Goal: Information Seeking & Learning: Learn about a topic

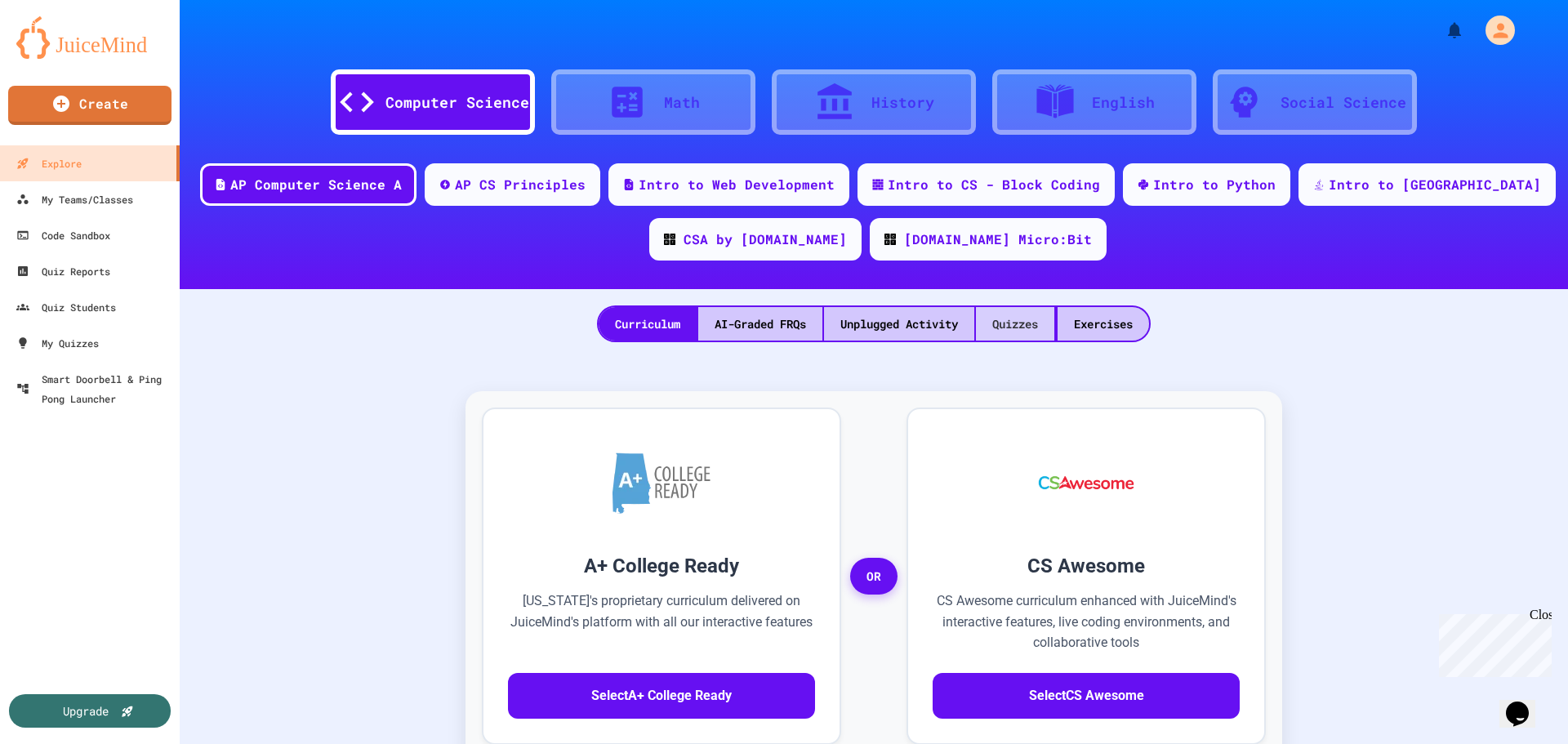
click at [1013, 328] on div "Quizzes" at bounding box center [1015, 324] width 79 height 33
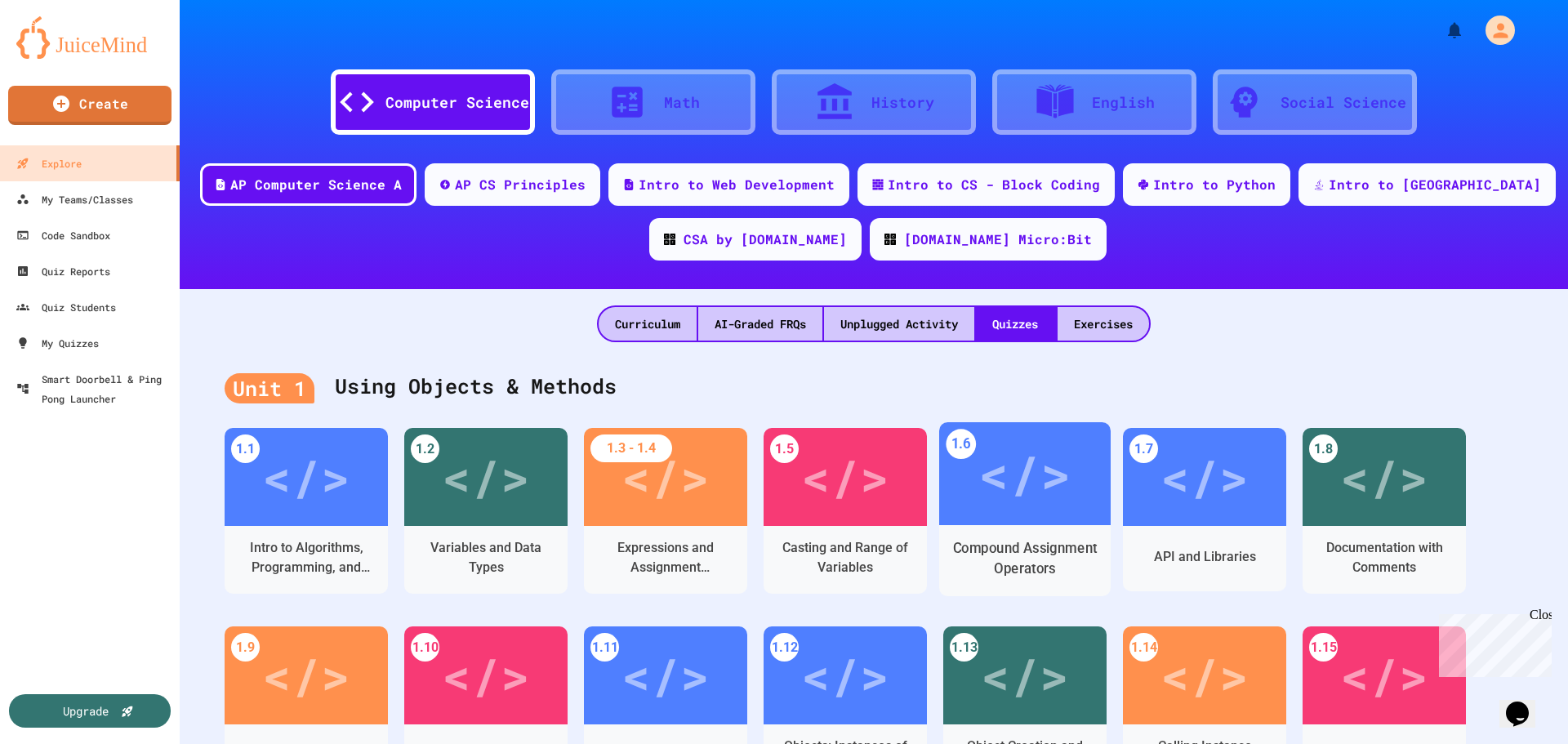
scroll to position [245, 0]
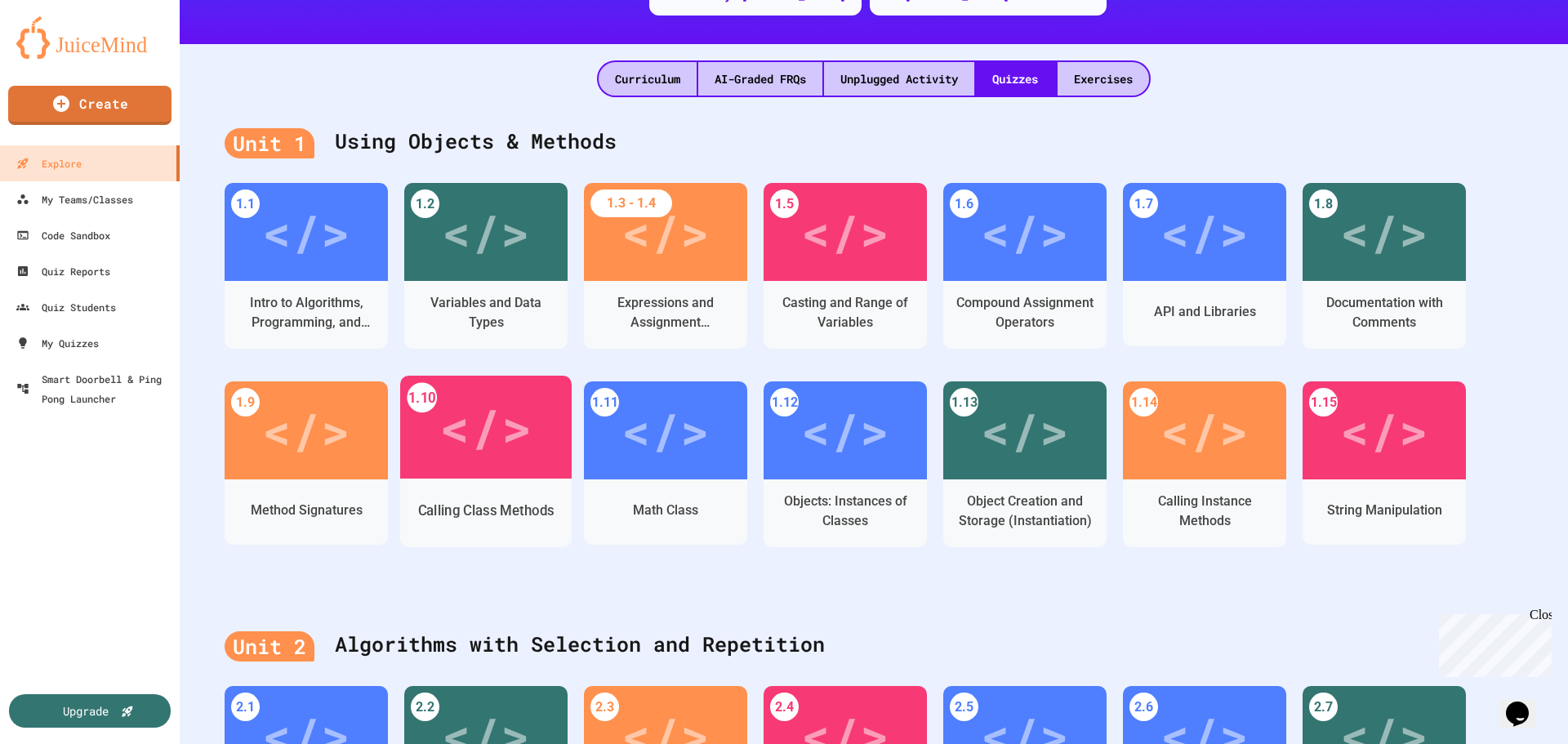
click at [475, 505] on div "Calling Class Methods" at bounding box center [486, 511] width 136 height 21
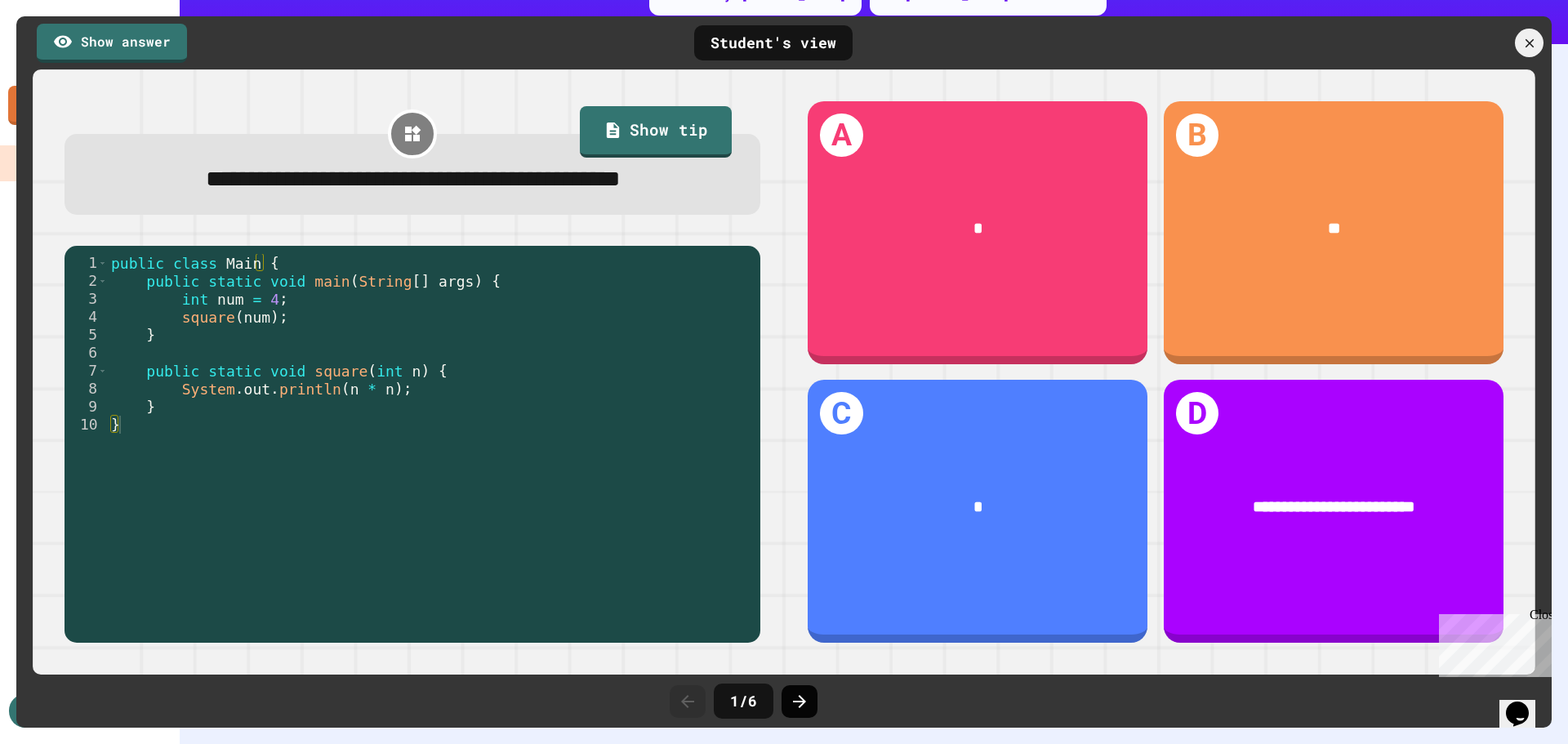
click at [805, 698] on icon at bounding box center [799, 701] width 20 height 20
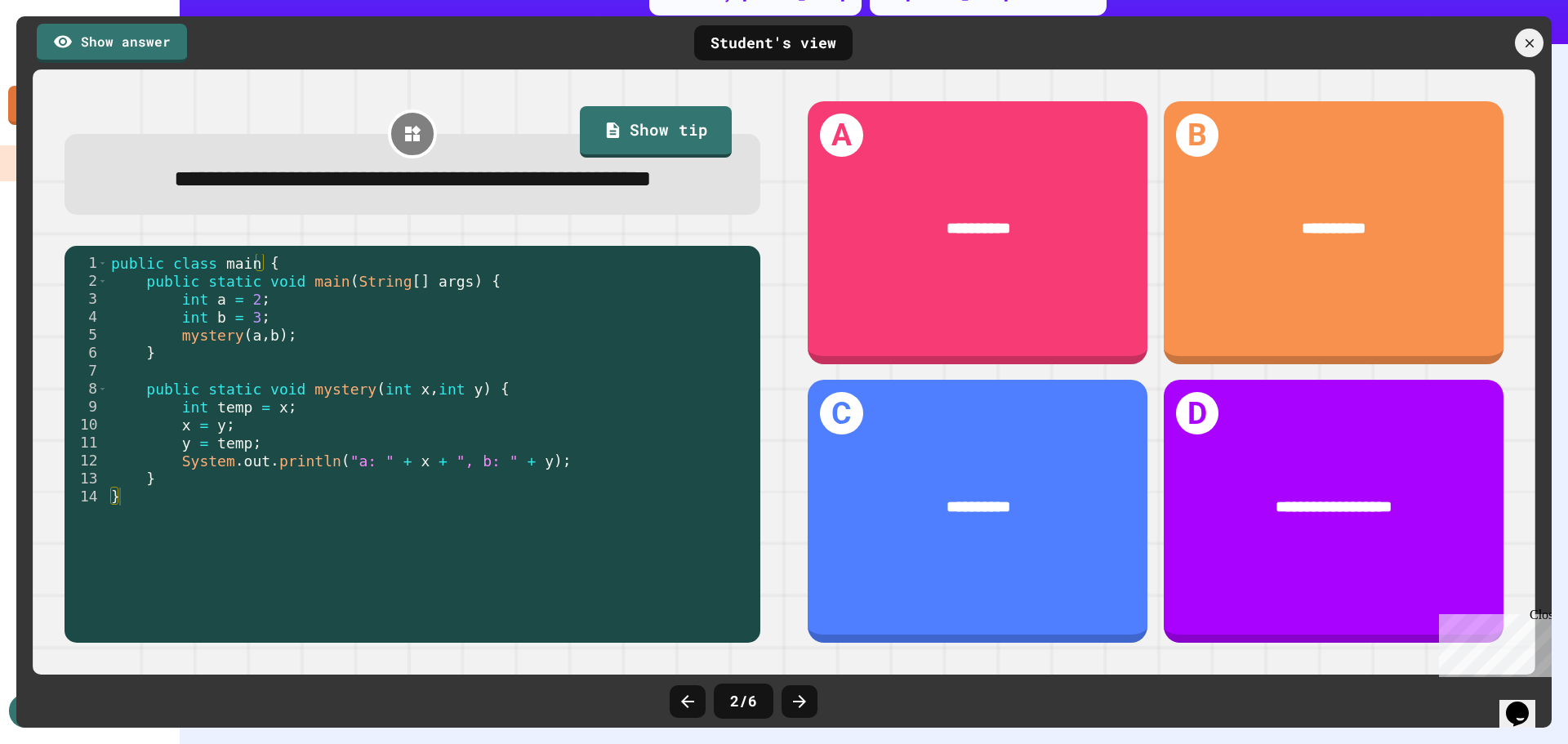
click at [805, 698] on icon at bounding box center [799, 701] width 20 height 20
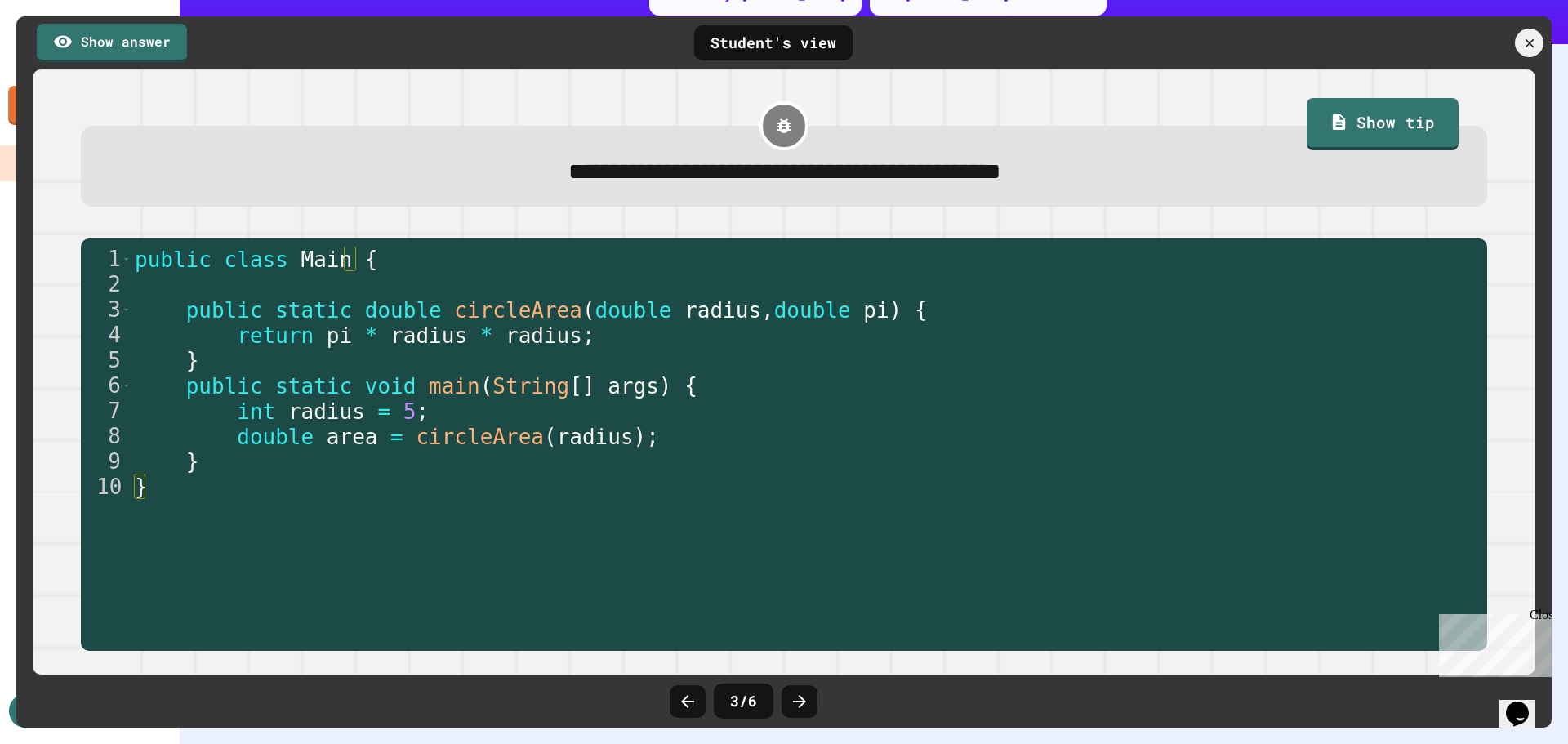
click at [805, 698] on icon at bounding box center [799, 701] width 20 height 20
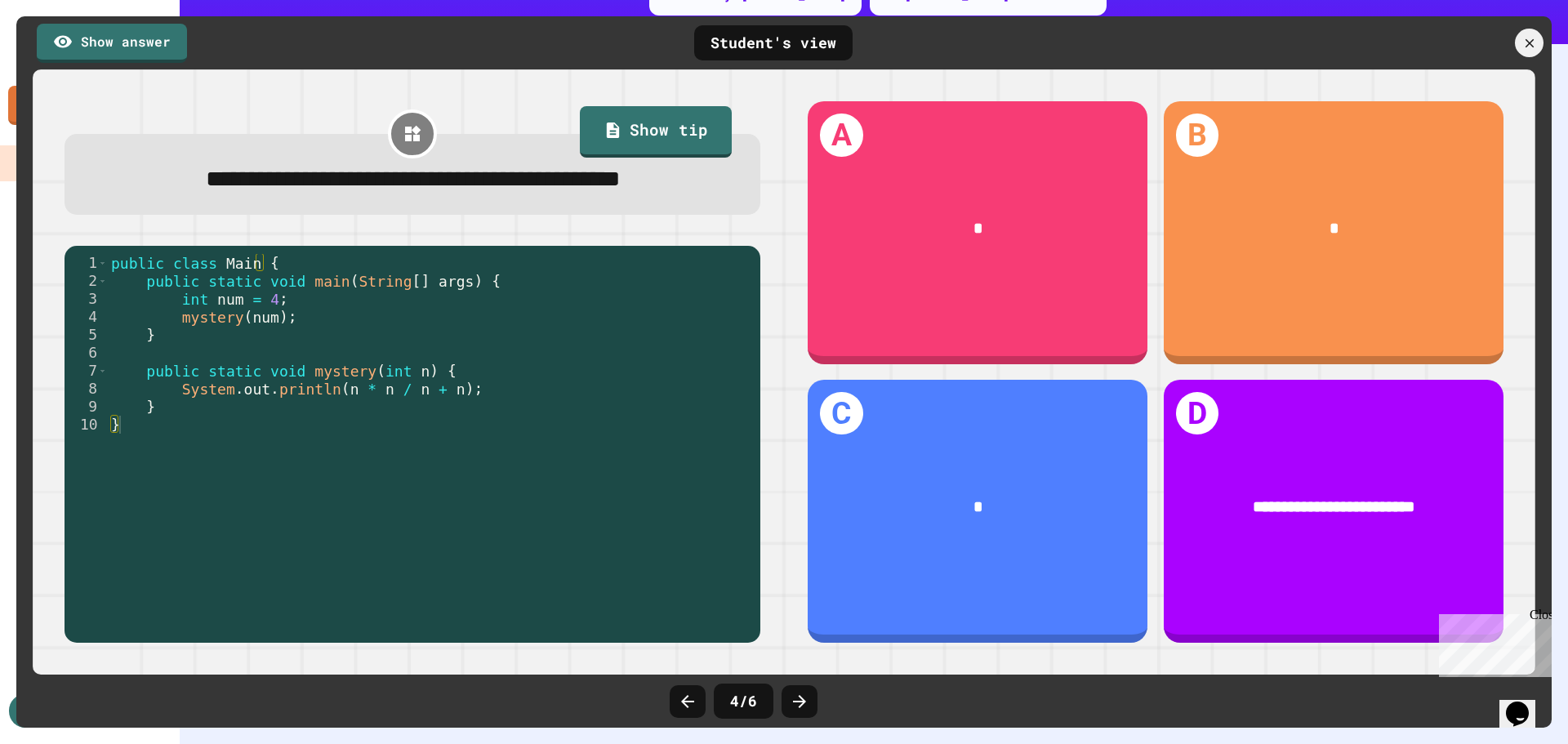
click at [805, 698] on icon at bounding box center [799, 701] width 20 height 20
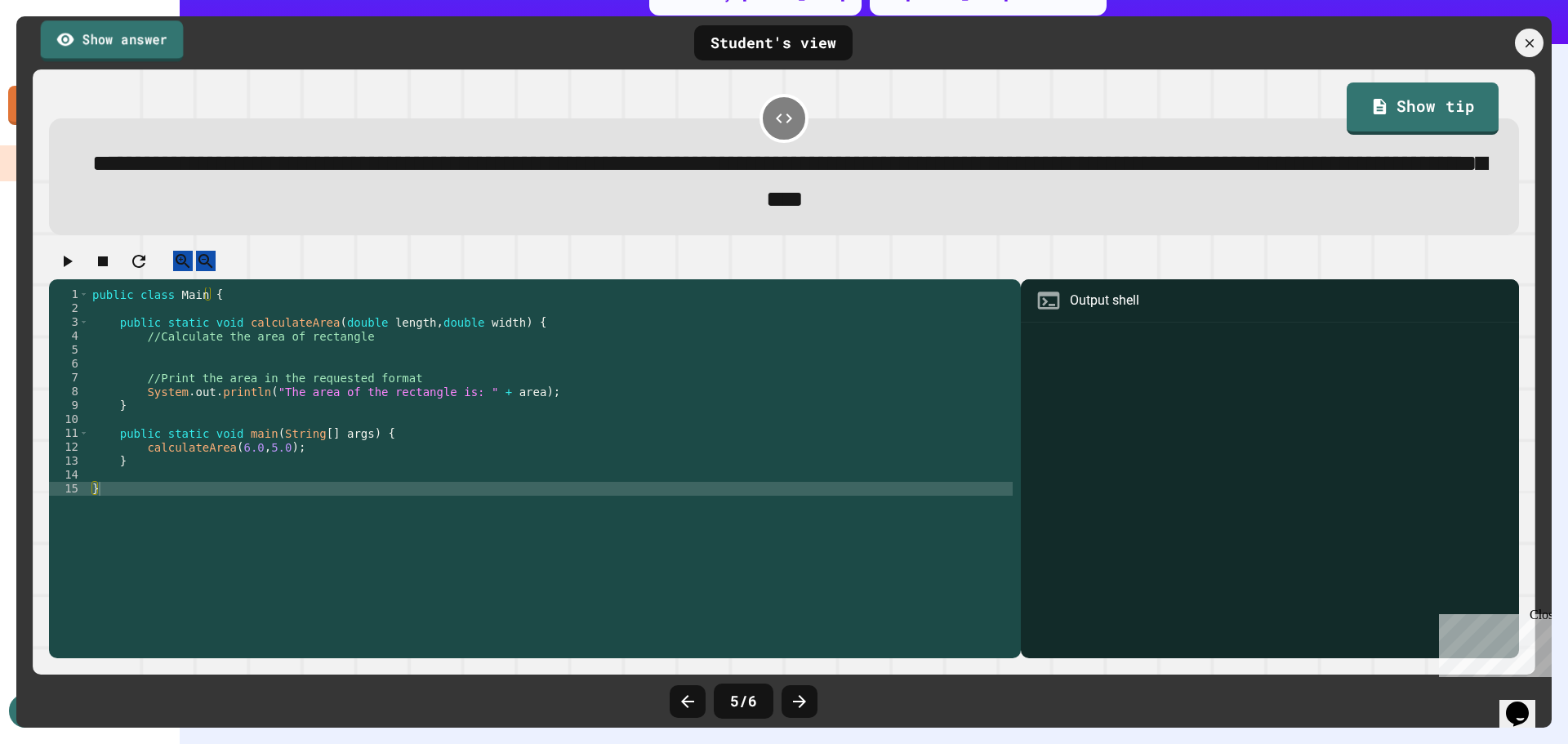
click at [138, 33] on link "Show answer" at bounding box center [112, 41] width 143 height 41
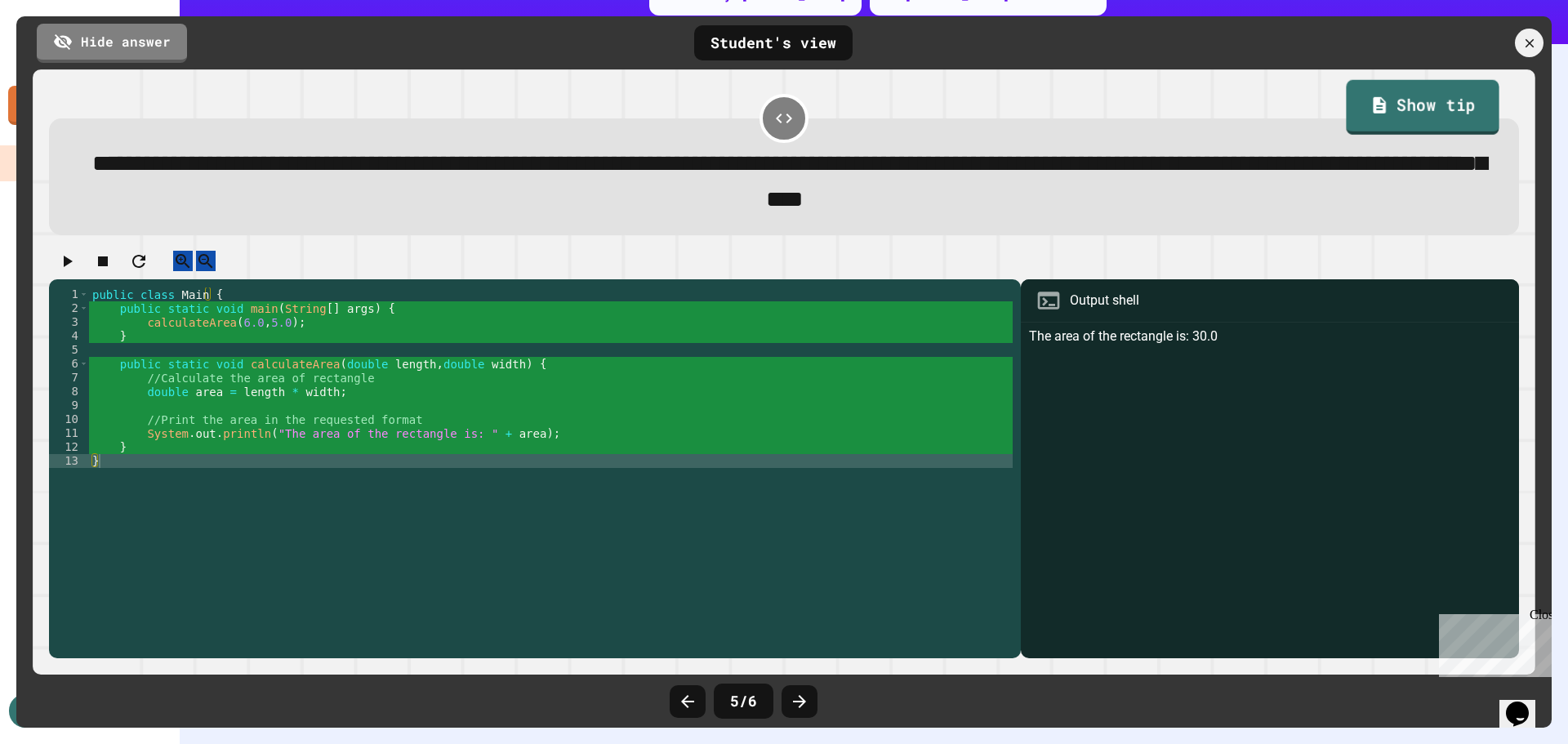
click at [1405, 100] on link "Show tip" at bounding box center [1422, 108] width 152 height 55
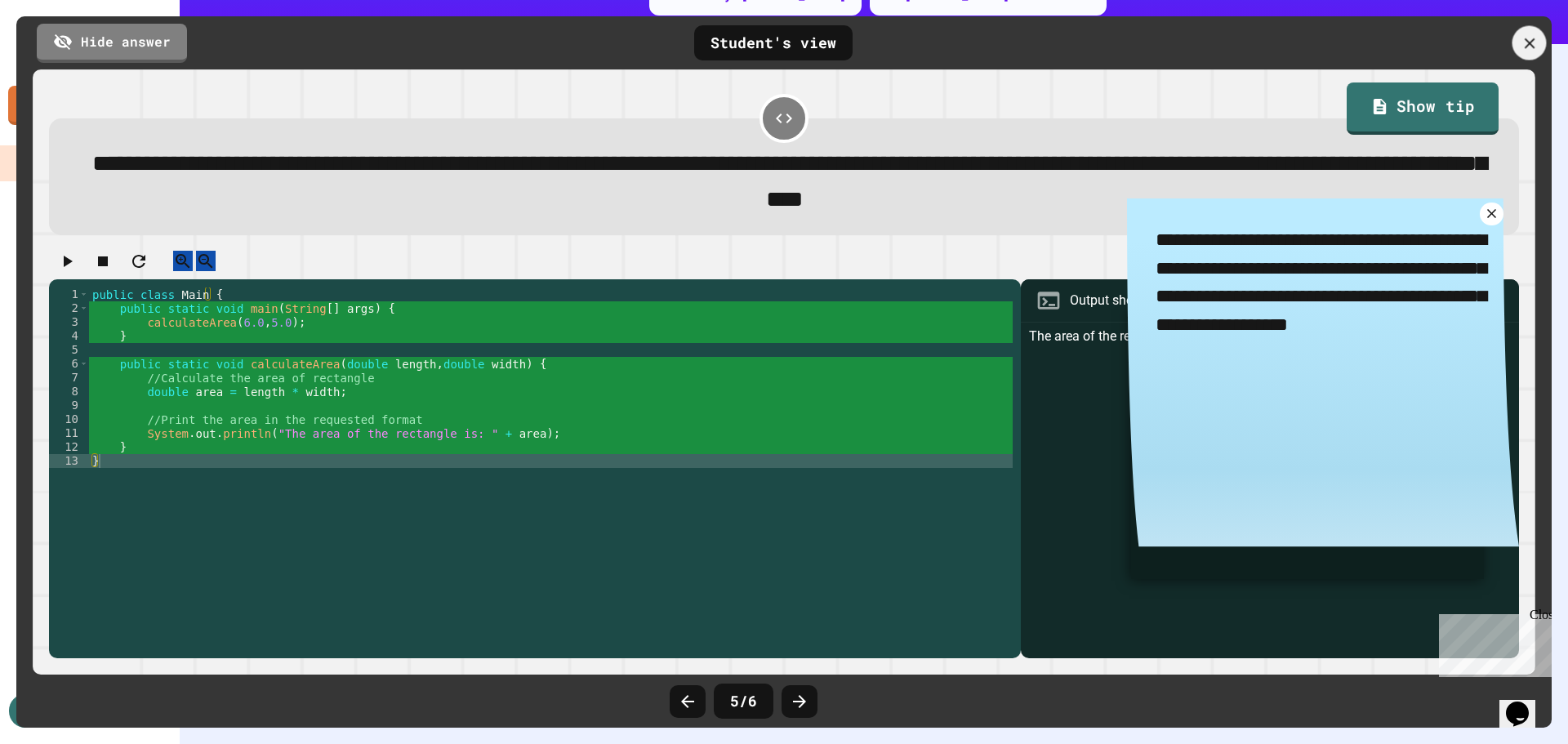
click at [1524, 40] on icon at bounding box center [1529, 43] width 18 height 18
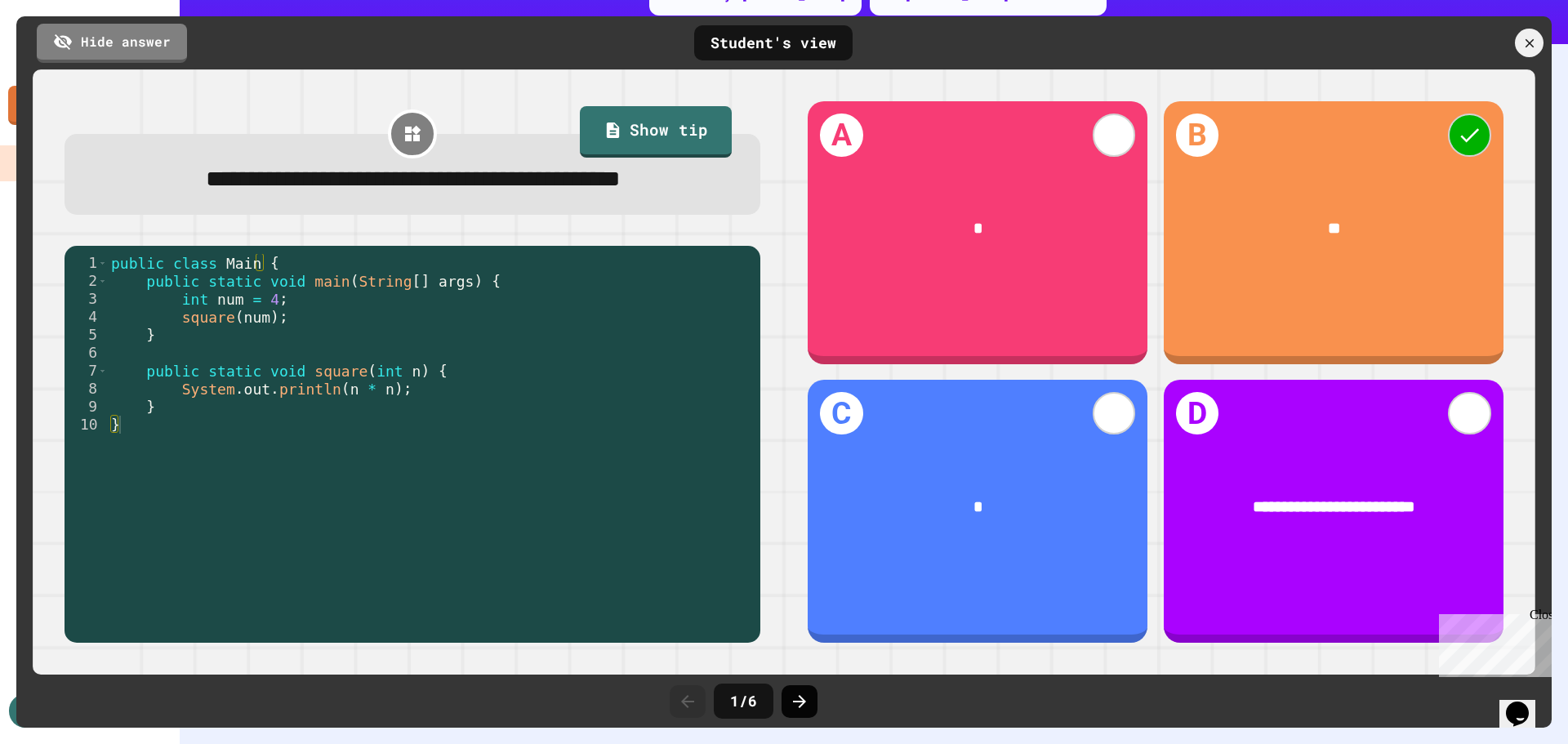
click at [799, 698] on icon at bounding box center [799, 701] width 13 height 13
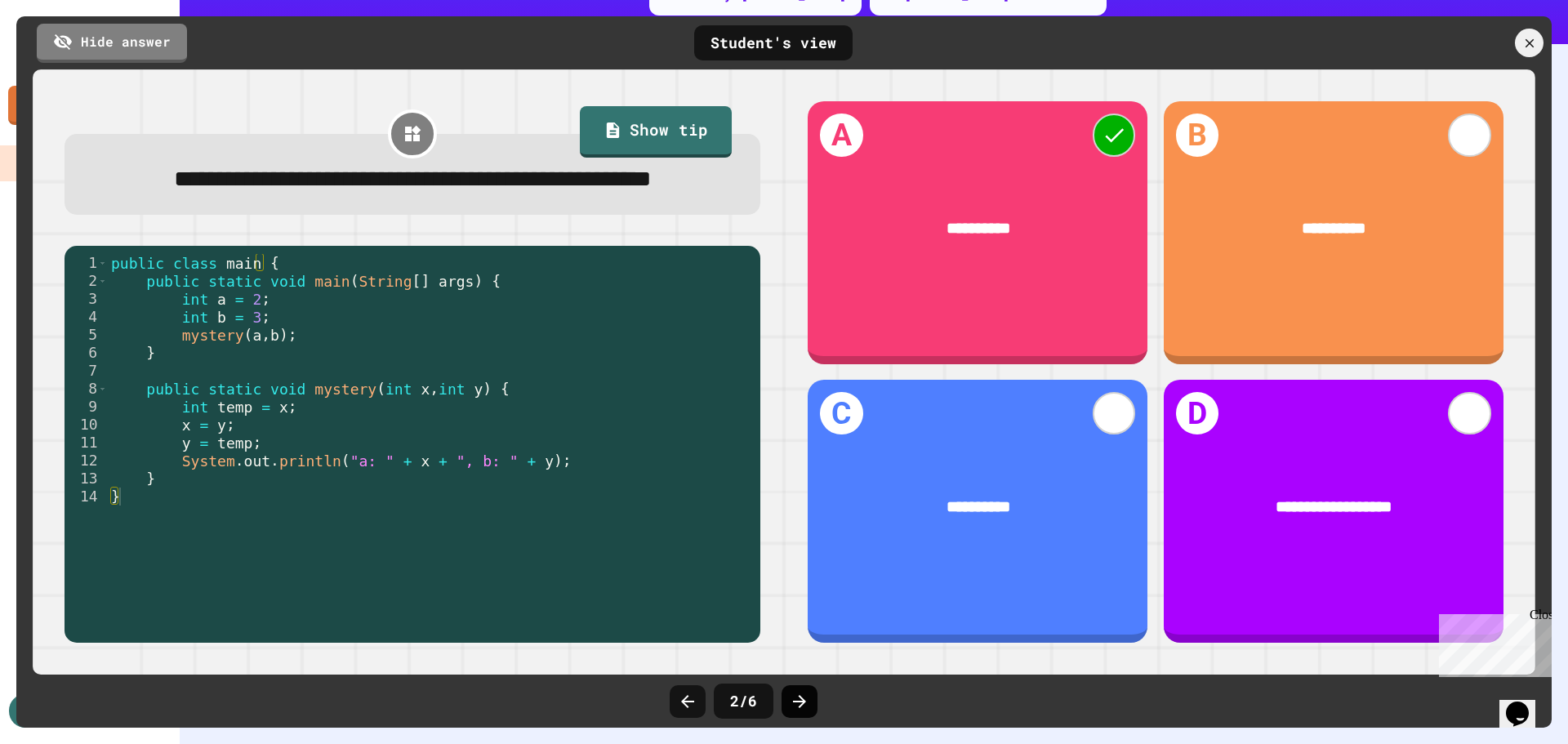
click at [799, 697] on icon at bounding box center [799, 701] width 13 height 13
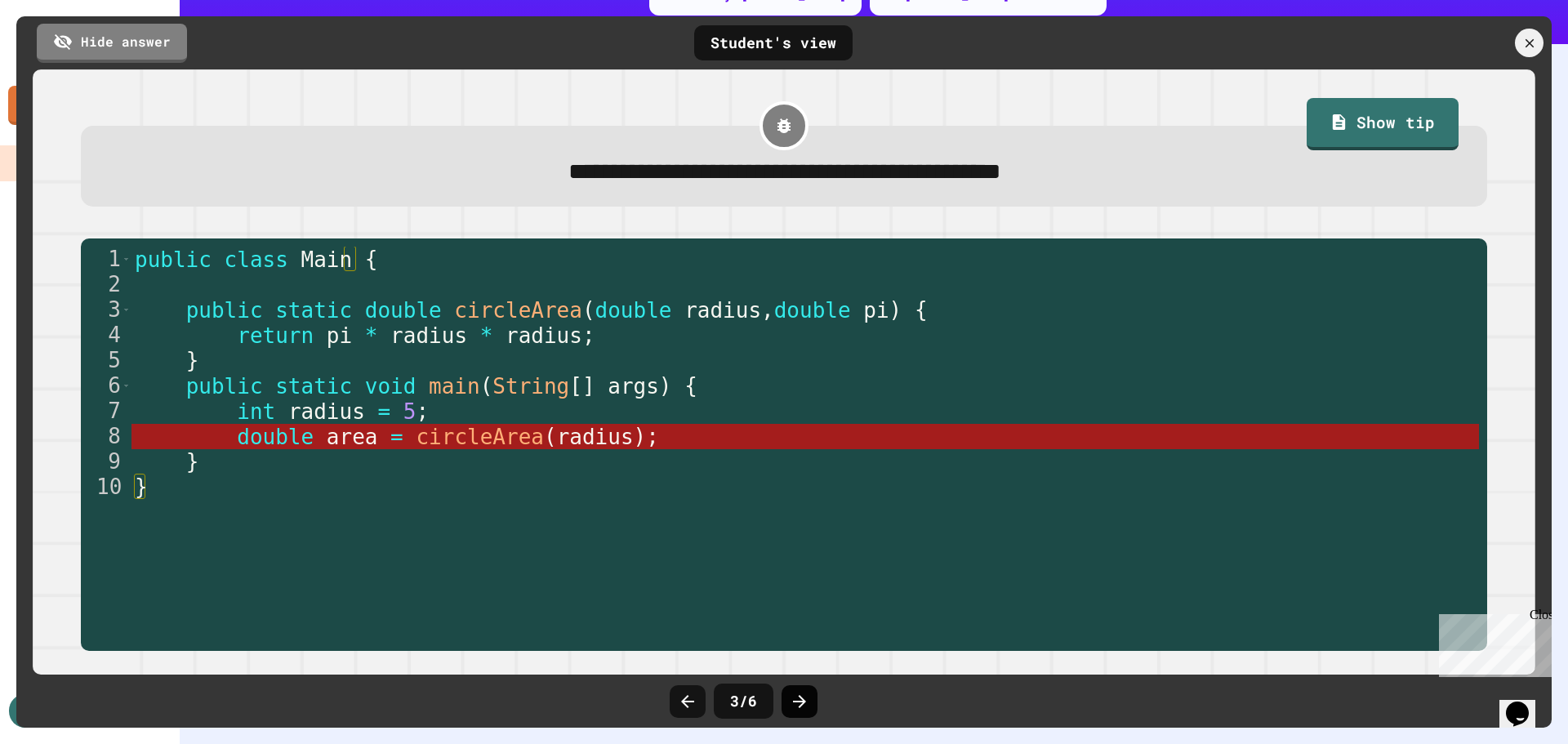
click at [798, 695] on icon at bounding box center [799, 701] width 20 height 20
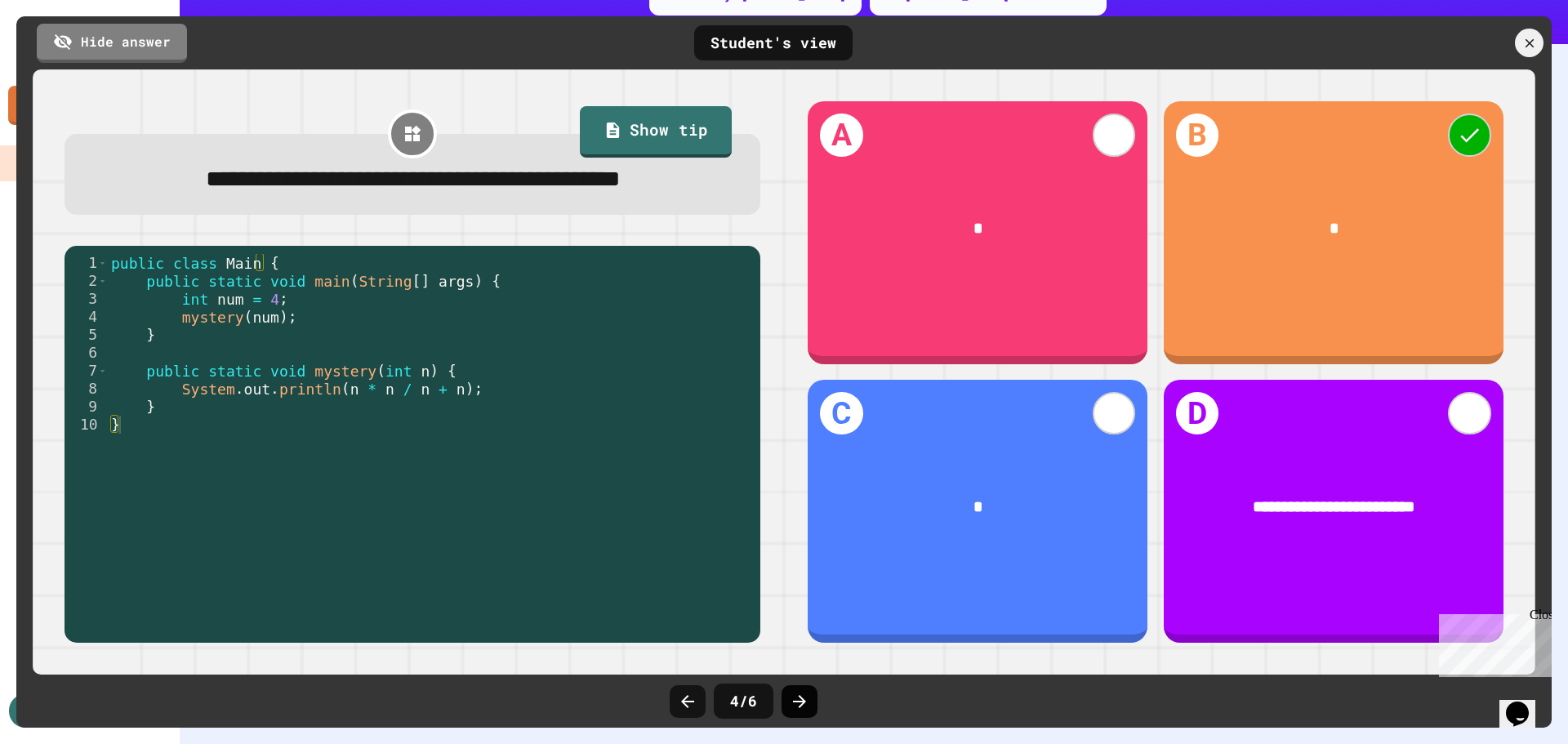
click at [794, 692] on icon at bounding box center [799, 701] width 20 height 20
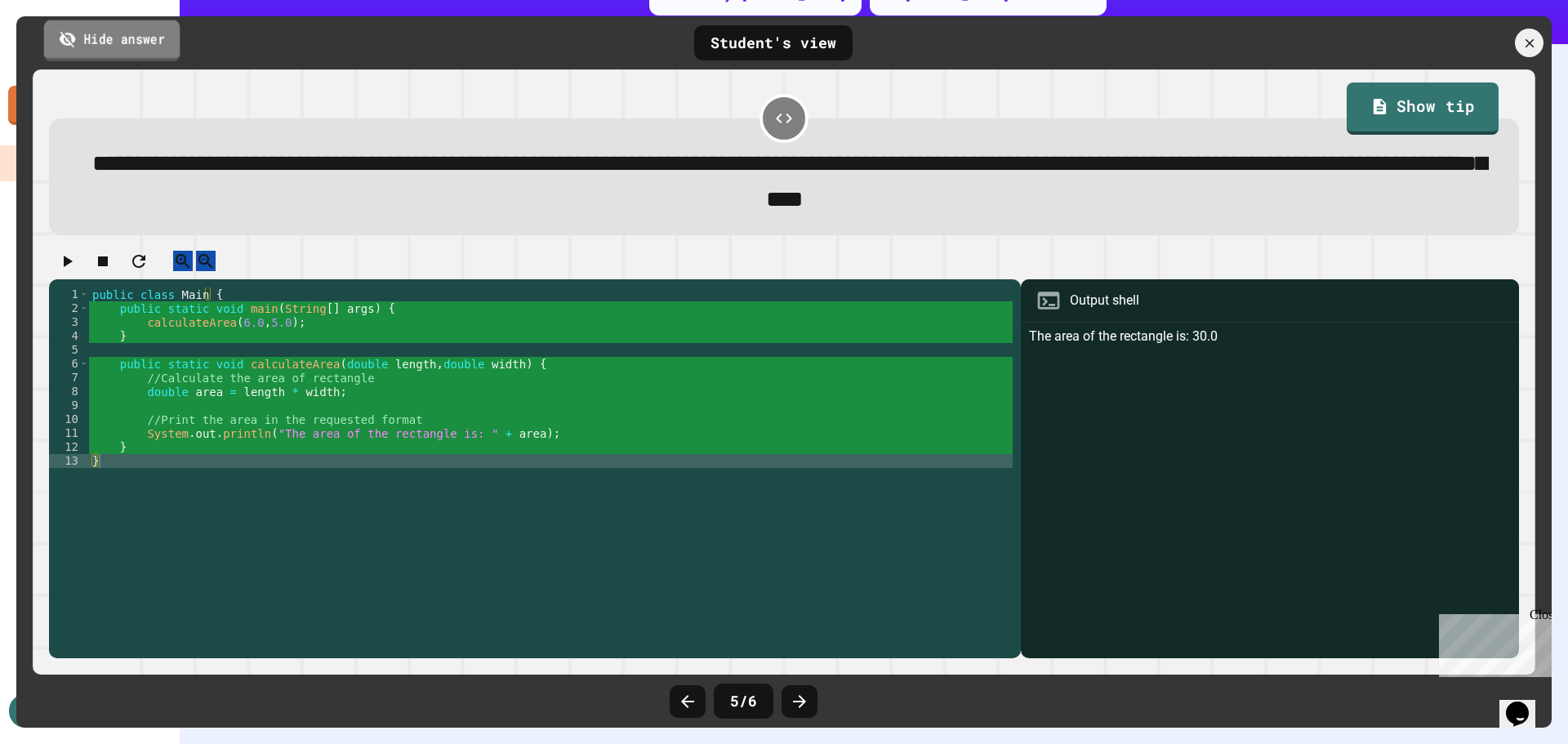
click at [138, 33] on link "Hide answer" at bounding box center [112, 40] width 136 height 41
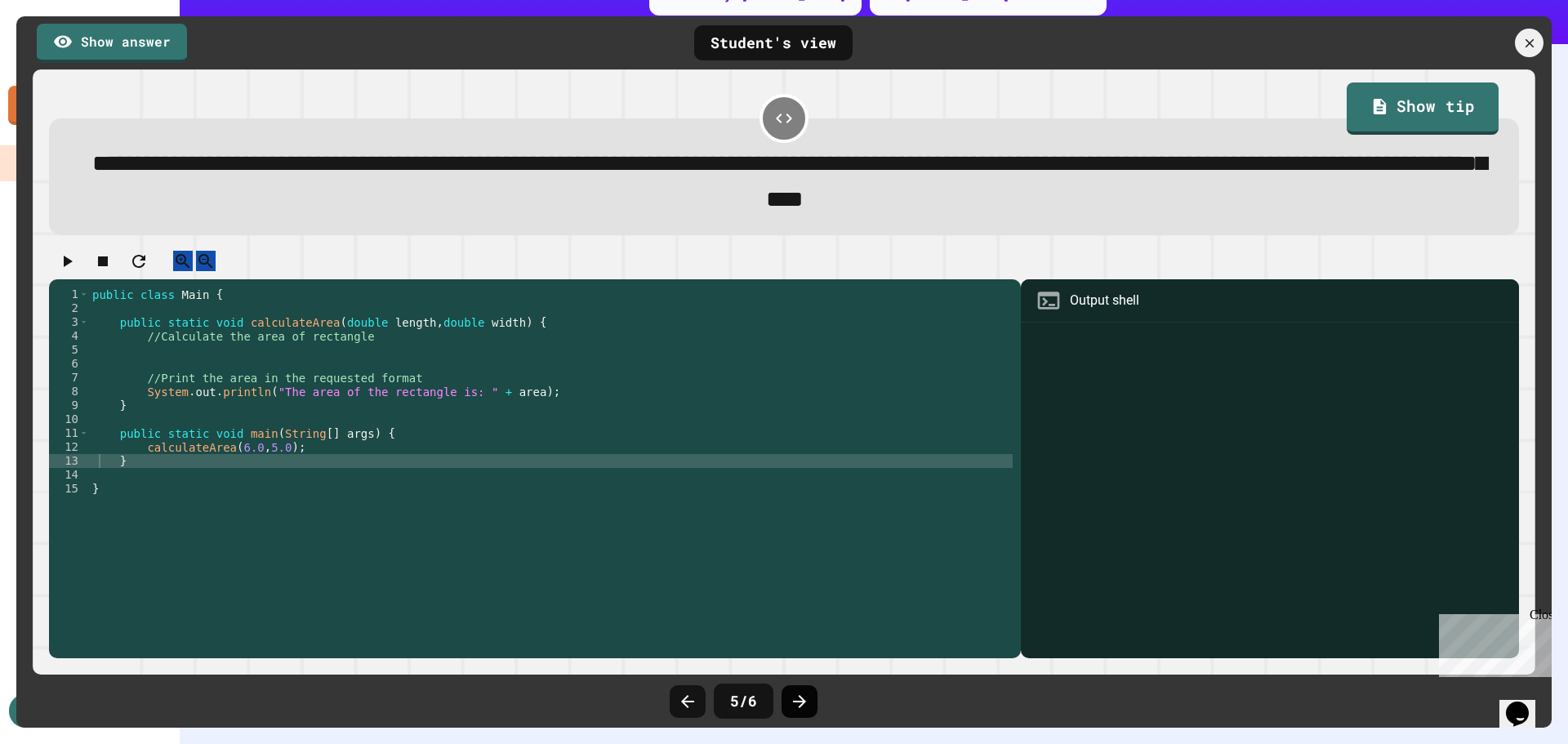
click at [807, 700] on icon at bounding box center [799, 701] width 20 height 20
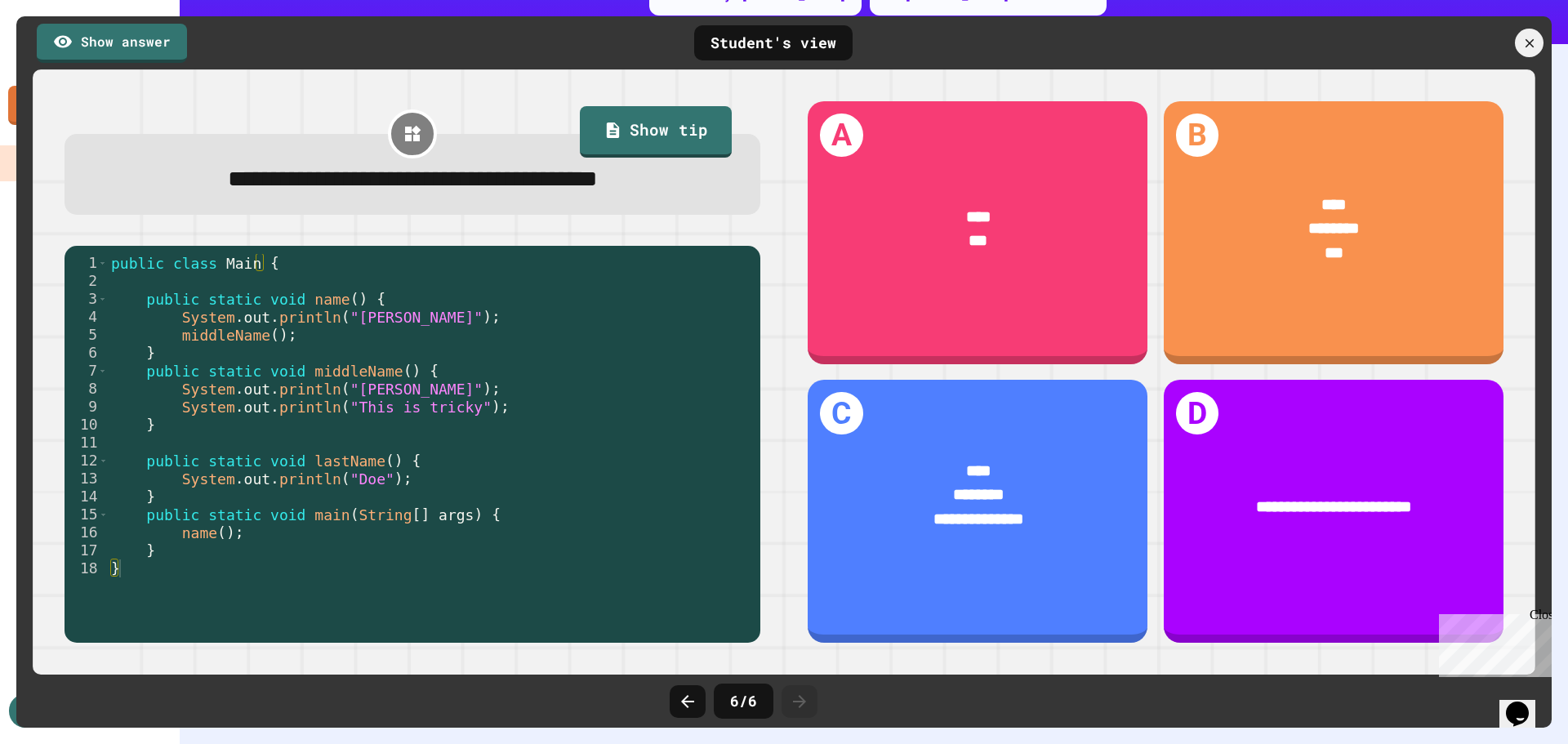
click at [807, 700] on icon at bounding box center [799, 701] width 20 height 20
click at [1537, 39] on icon at bounding box center [1529, 43] width 18 height 18
